Goal: Task Accomplishment & Management: Manage account settings

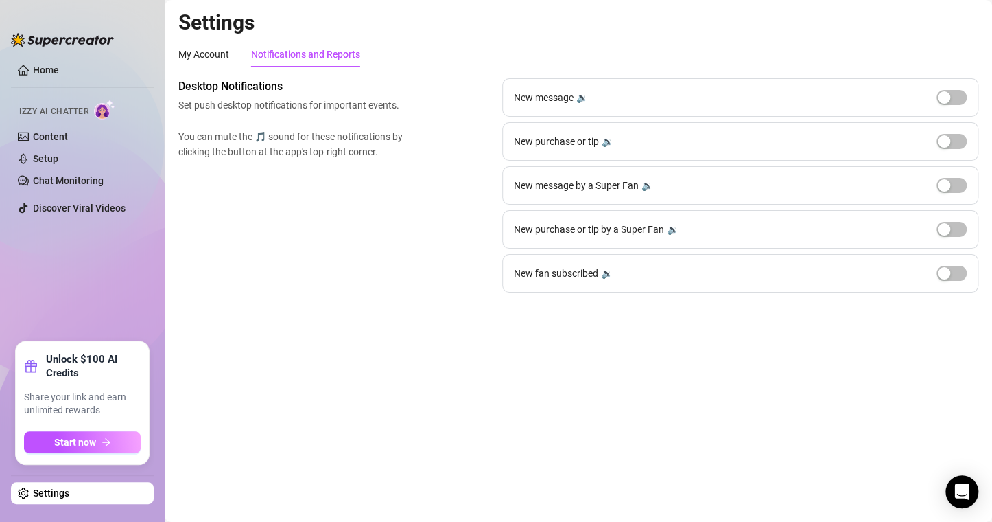
click at [69, 494] on link "Settings" at bounding box center [51, 492] width 36 height 11
click at [194, 45] on div "My Account" at bounding box center [203, 54] width 51 height 26
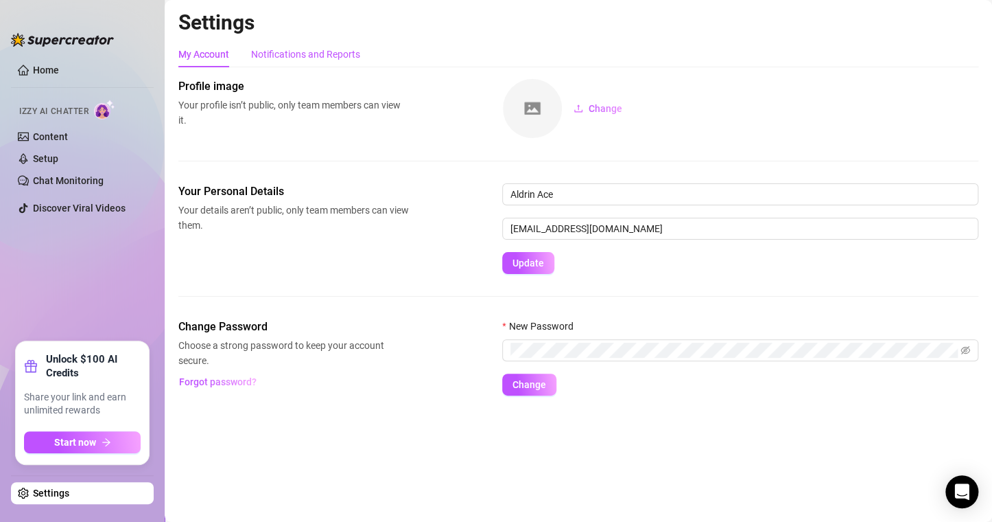
click at [279, 55] on div "Notifications and Reports" at bounding box center [305, 54] width 109 height 15
